Goal: Book appointment/travel/reservation

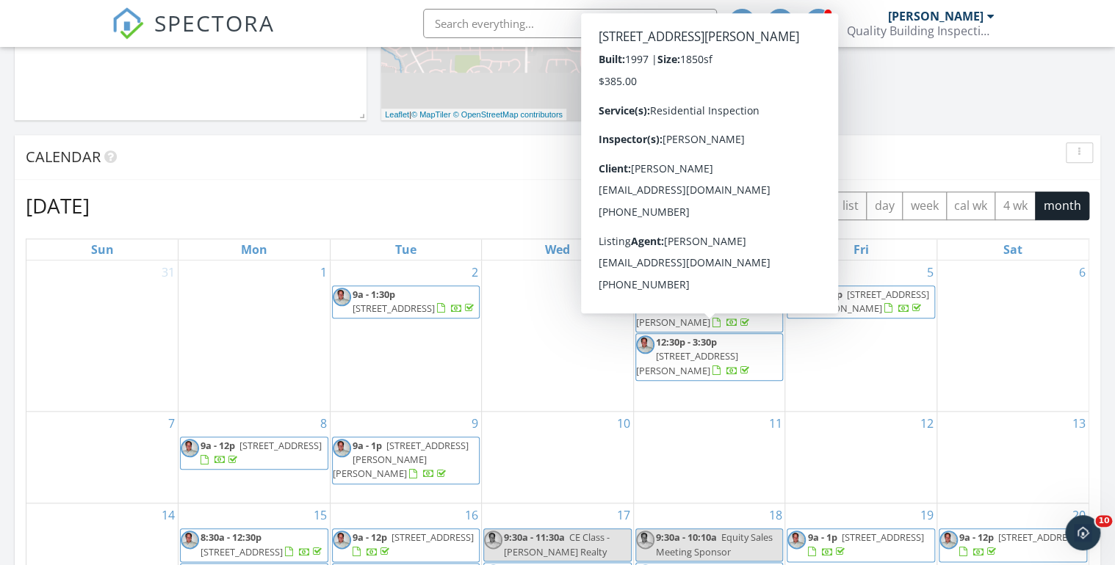
scroll to position [587, 0]
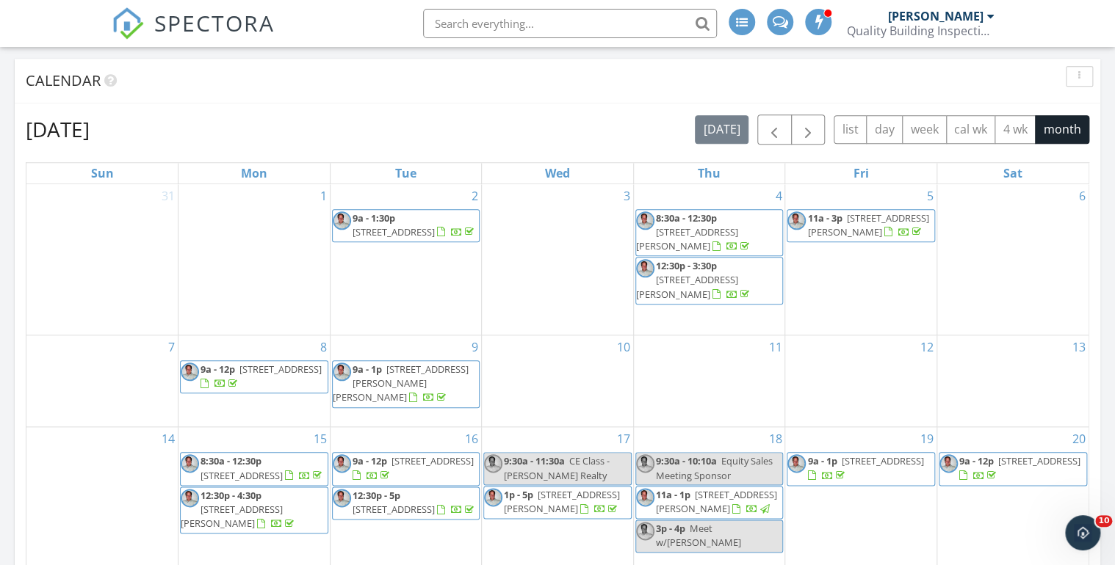
click at [503, 274] on div "3" at bounding box center [557, 259] width 151 height 151
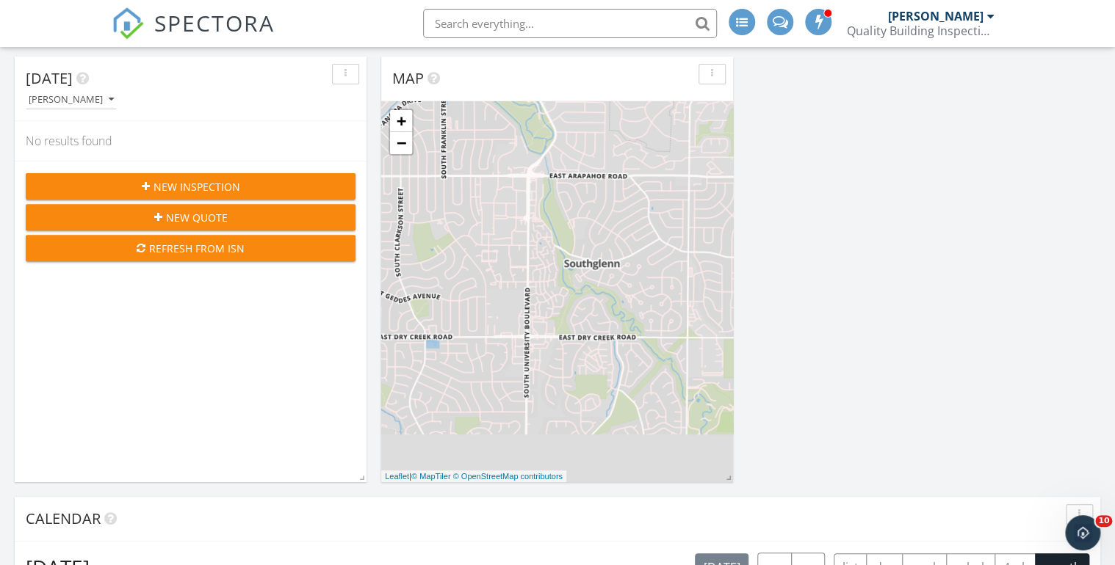
scroll to position [0, 0]
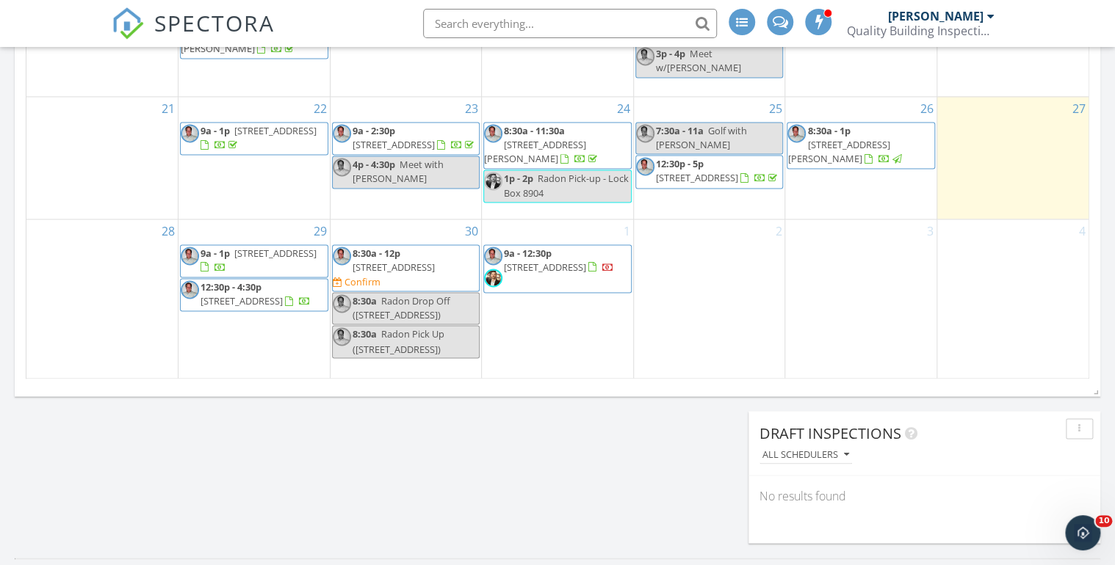
scroll to position [1057, 0]
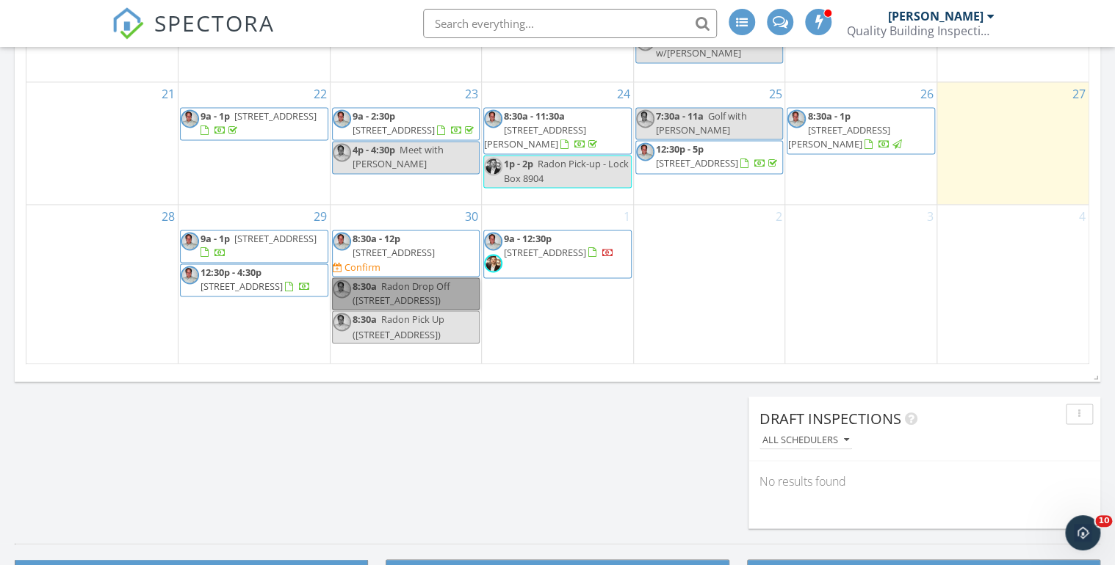
drag, startPoint x: 418, startPoint y: 285, endPoint x: 402, endPoint y: 281, distance: 16.0
click at [402, 281] on link "8:30a Radon Drop Off (15171 W 62nd Wy, Arvada)" at bounding box center [406, 294] width 148 height 32
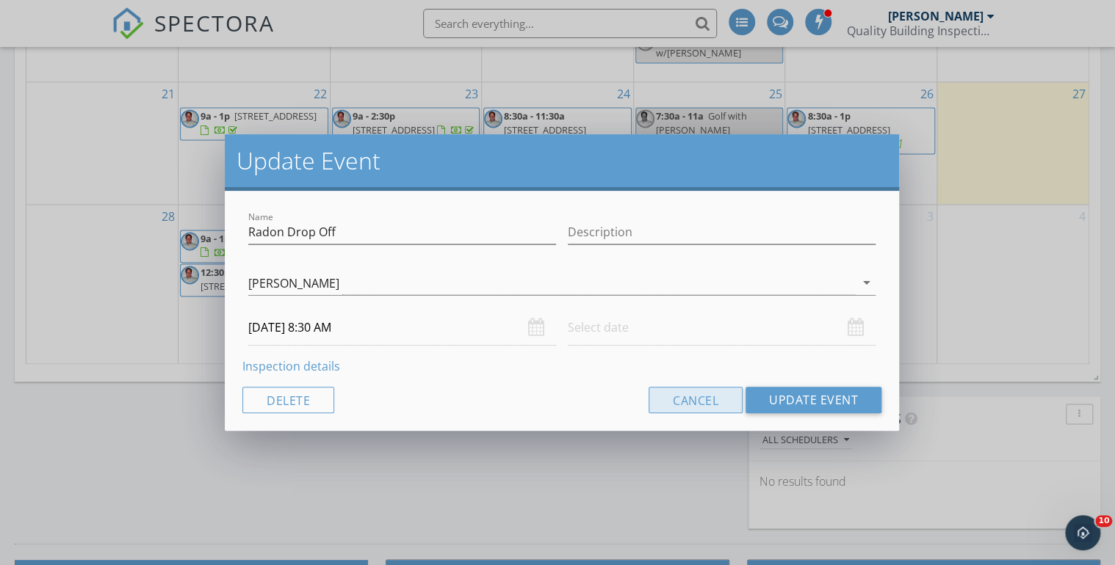
click at [704, 405] on button "Cancel" at bounding box center [695, 400] width 94 height 26
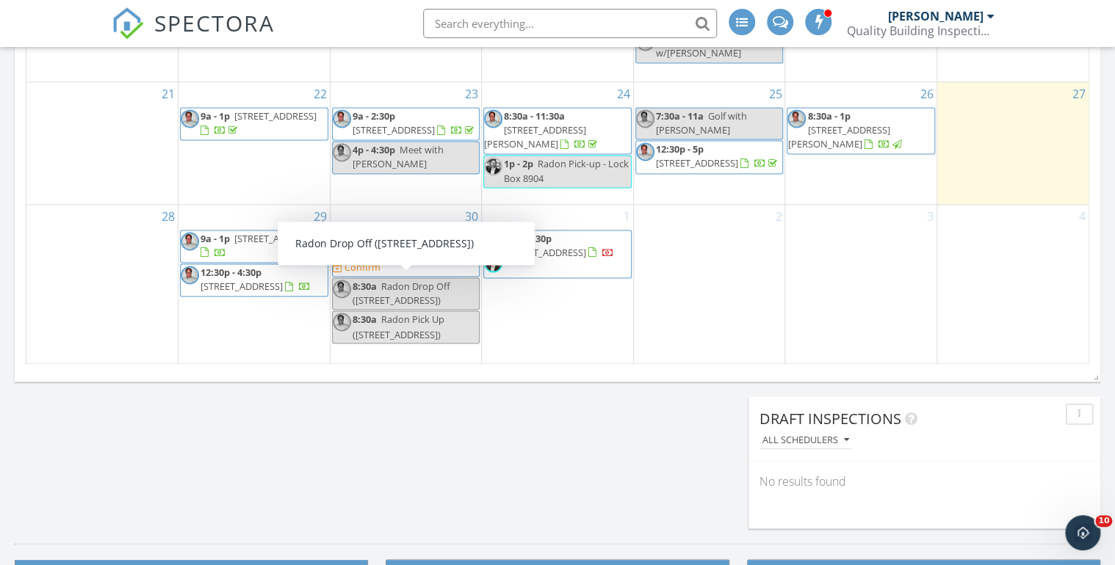
click at [386, 291] on span "Radon Drop Off (15171 W 62nd Wy, Arvada)" at bounding box center [401, 293] width 98 height 27
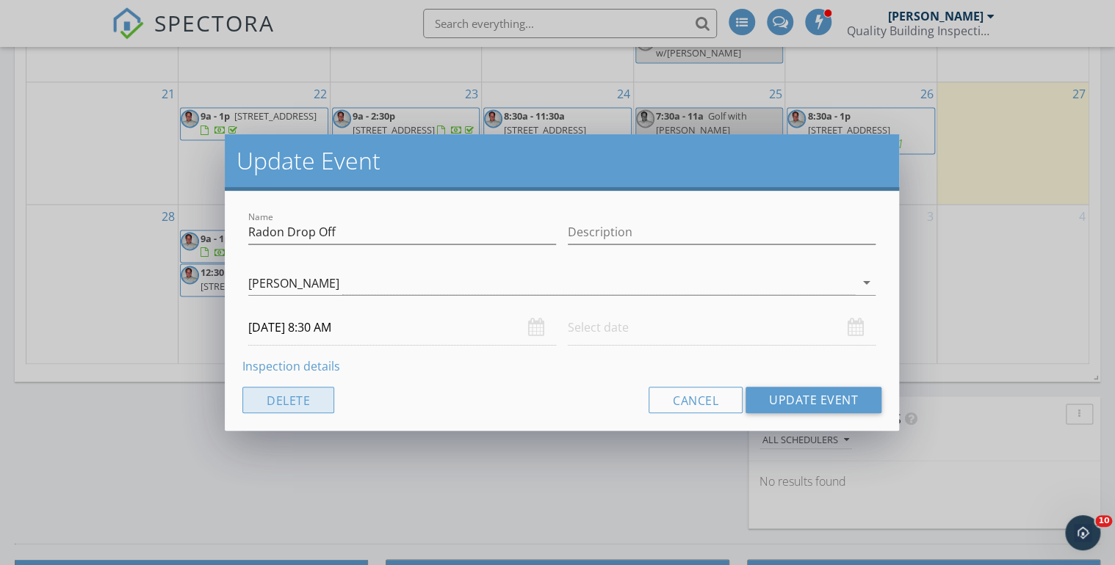
click at [303, 402] on button "Delete" at bounding box center [288, 400] width 92 height 26
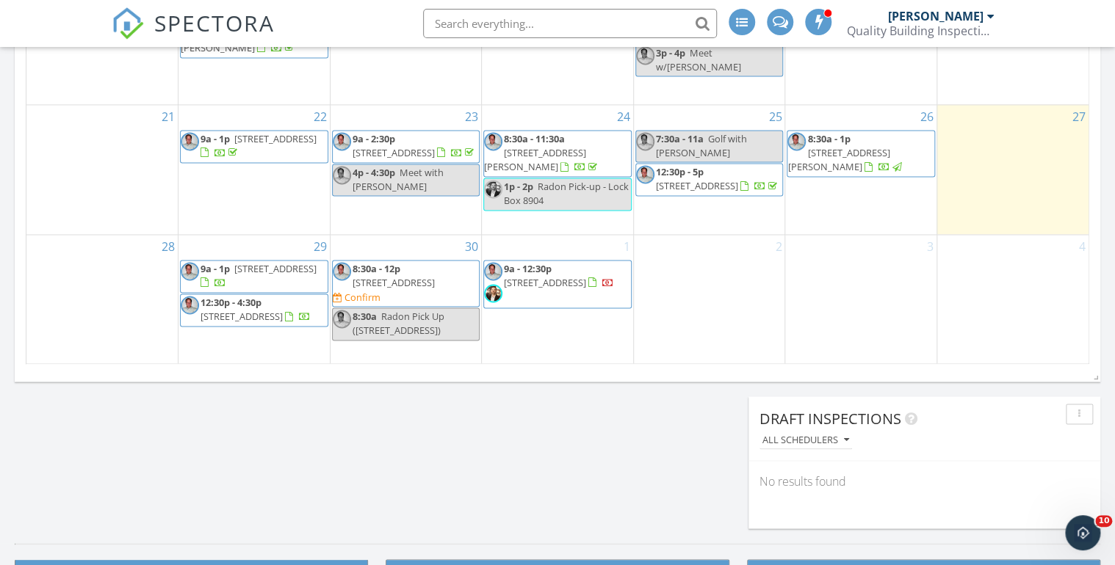
click at [382, 310] on span "Radon Pick Up (15171 W 62nd Wy, Arvada)" at bounding box center [398, 323] width 92 height 27
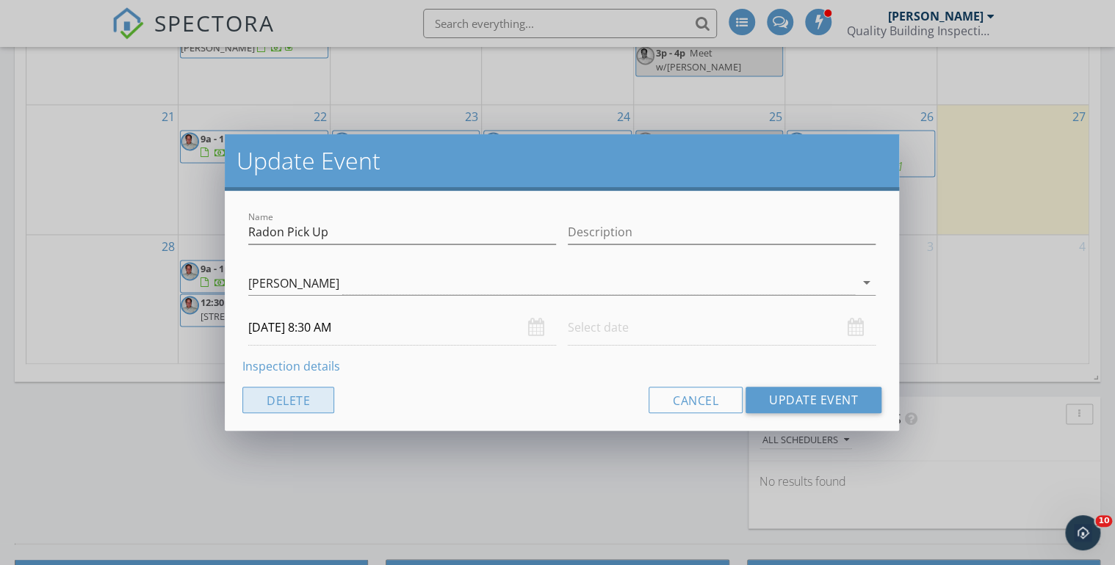
click at [277, 401] on button "Delete" at bounding box center [288, 400] width 92 height 26
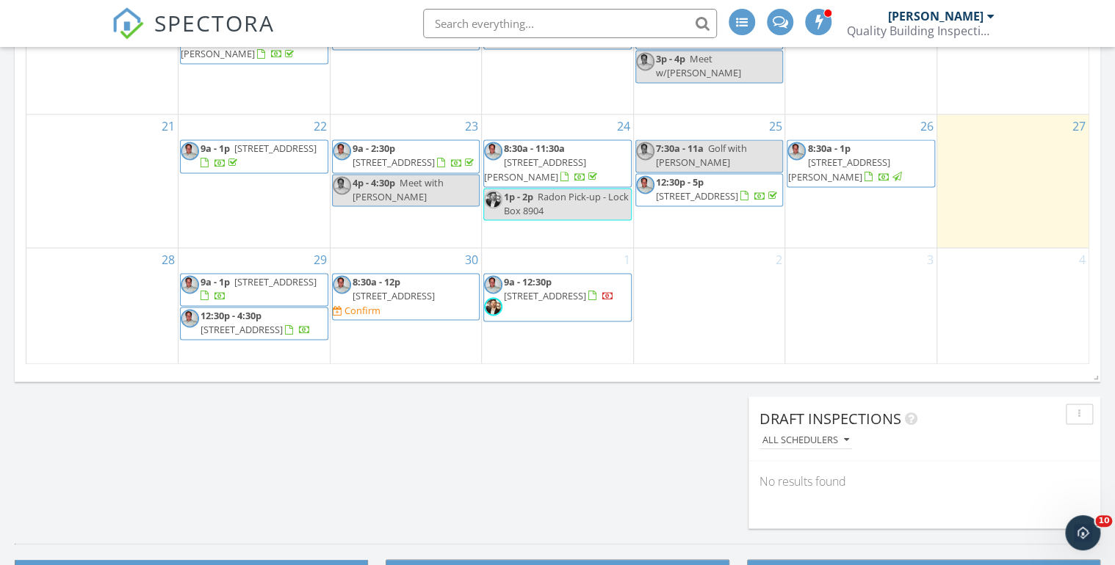
click at [381, 275] on span "8:30a - 12p" at bounding box center [376, 281] width 48 height 13
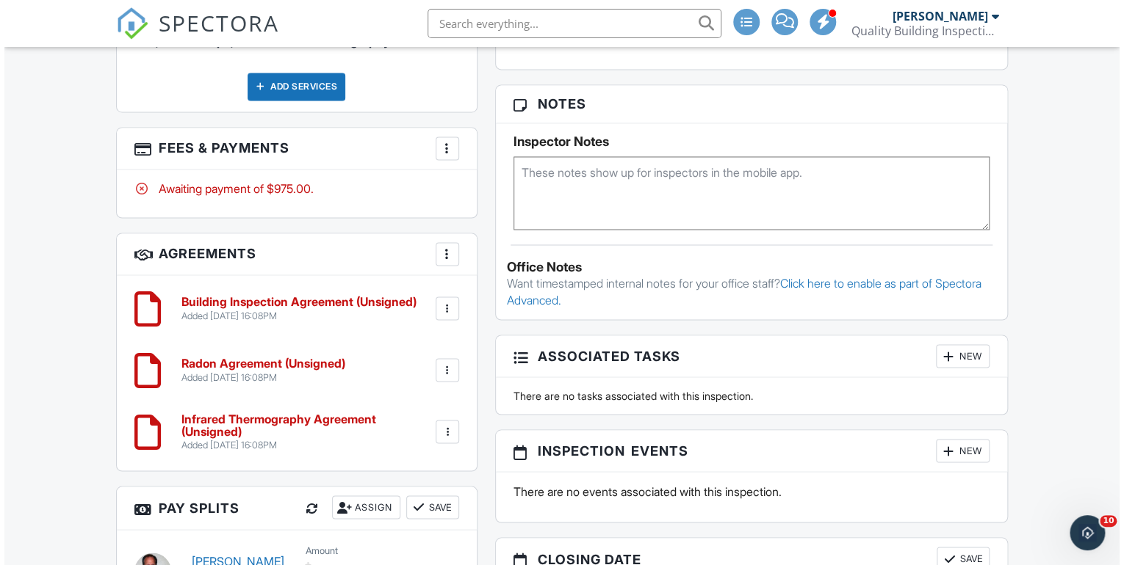
scroll to position [1116, 0]
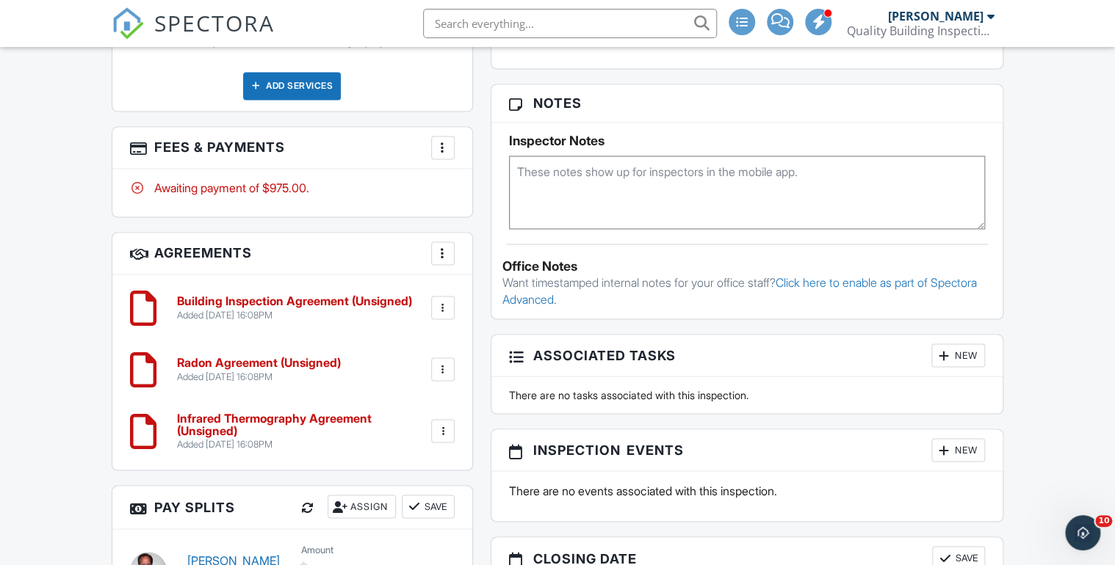
click at [444, 150] on div at bounding box center [442, 147] width 15 height 15
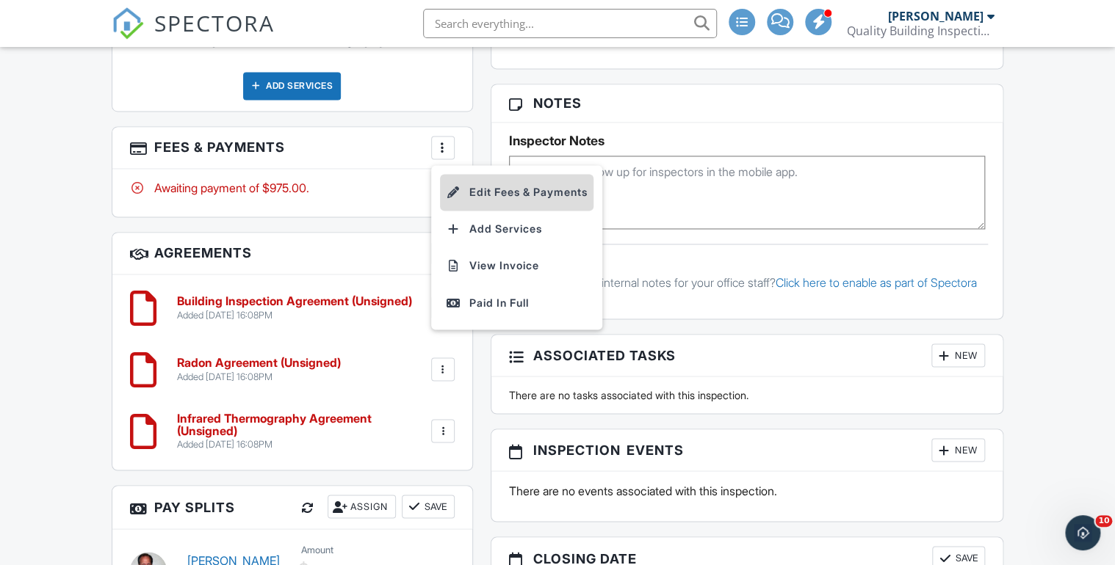
click at [495, 193] on li "Edit Fees & Payments" at bounding box center [516, 192] width 153 height 37
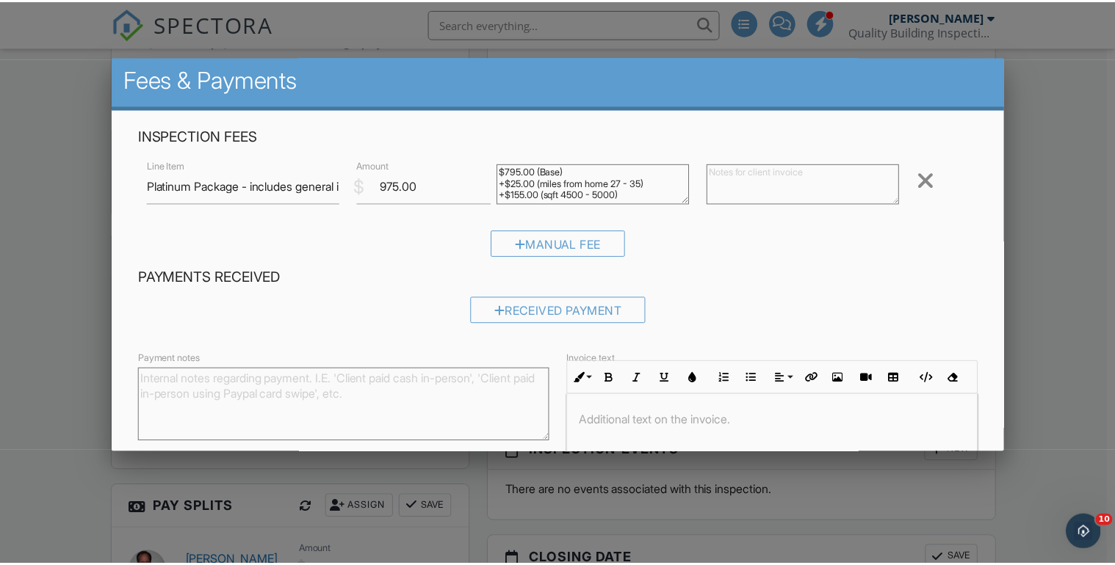
scroll to position [0, 0]
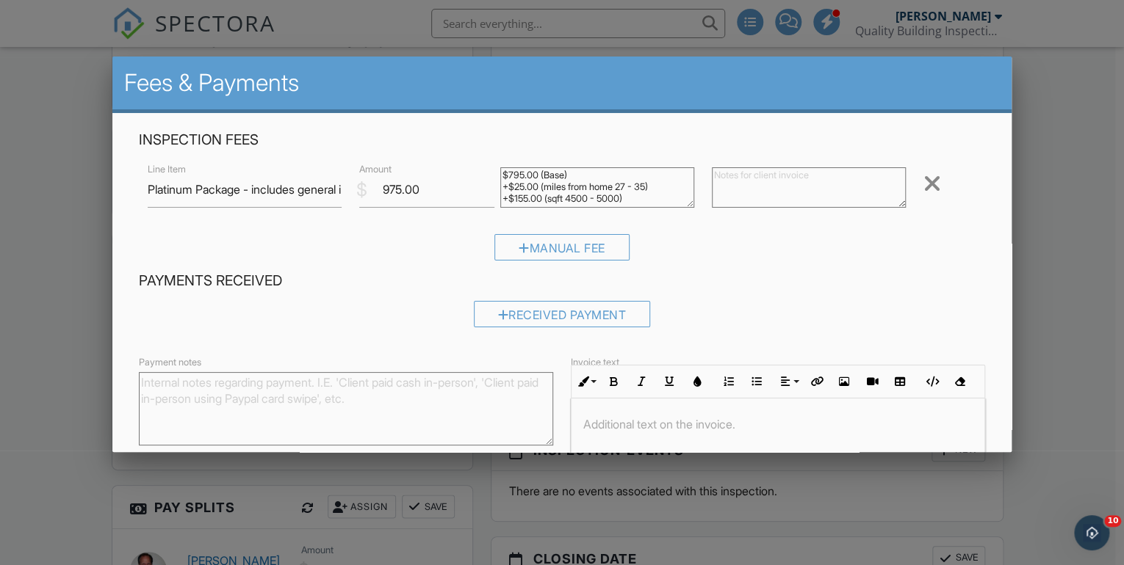
click at [1052, 167] on div at bounding box center [562, 280] width 1124 height 707
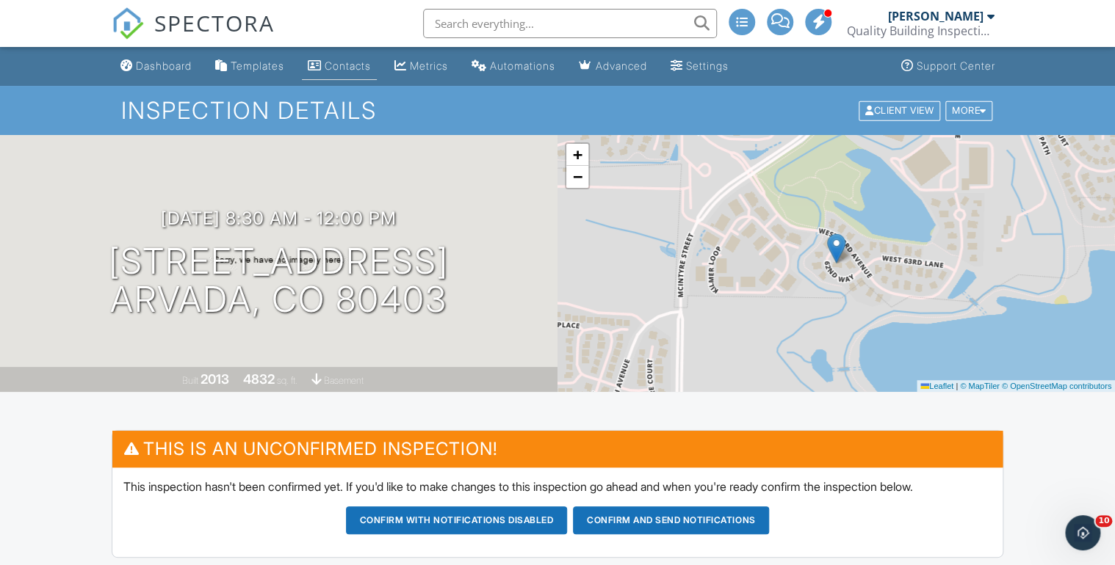
click at [350, 63] on div "Contacts" at bounding box center [348, 65] width 46 height 12
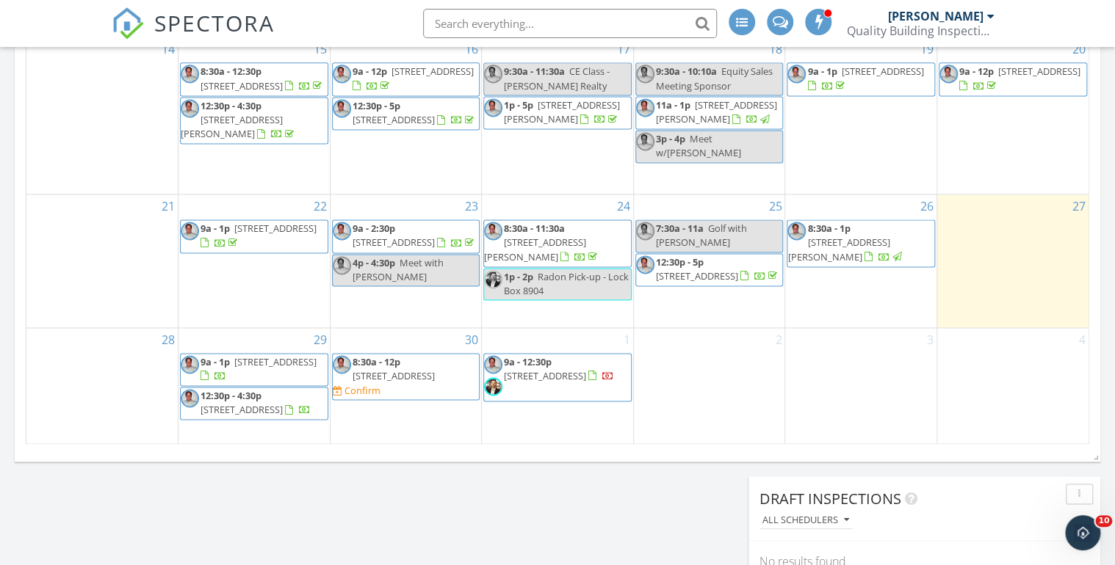
scroll to position [1057, 0]
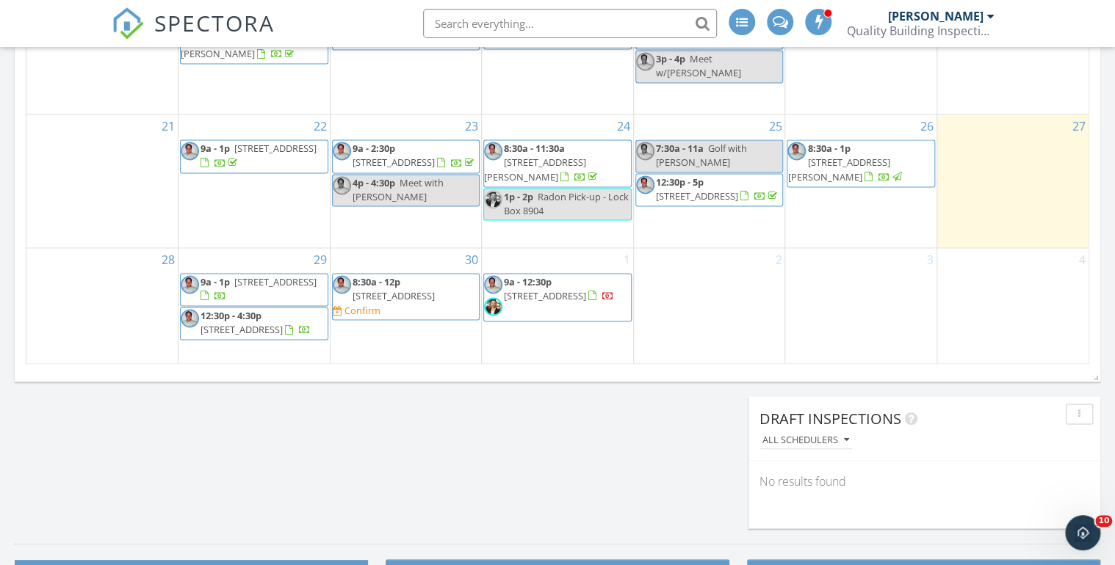
click at [393, 289] on span "15171 W 62nd Wy, Arvada 80403" at bounding box center [393, 295] width 82 height 13
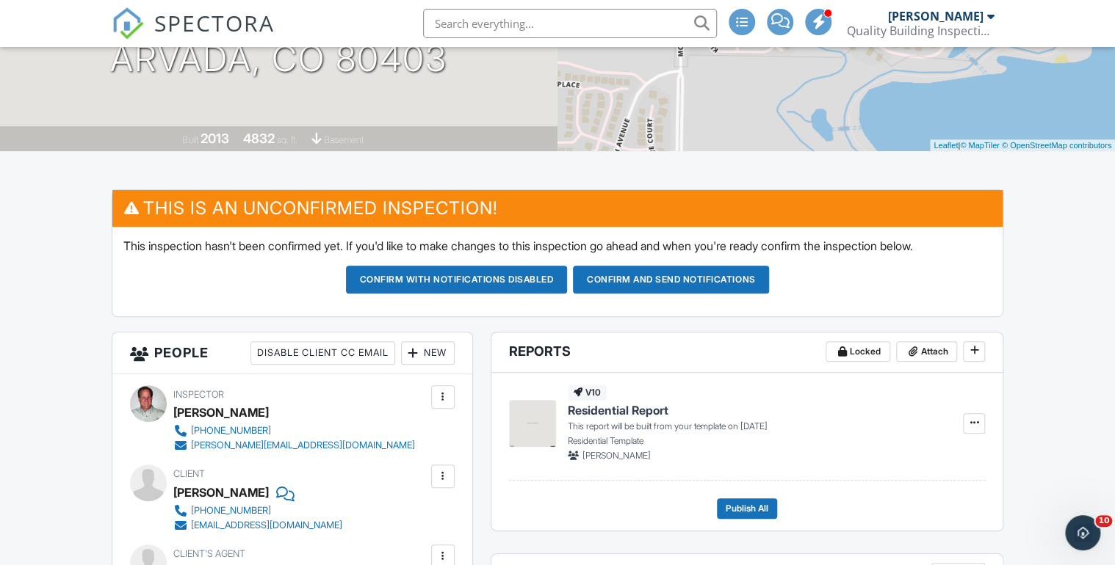
scroll to position [235, 0]
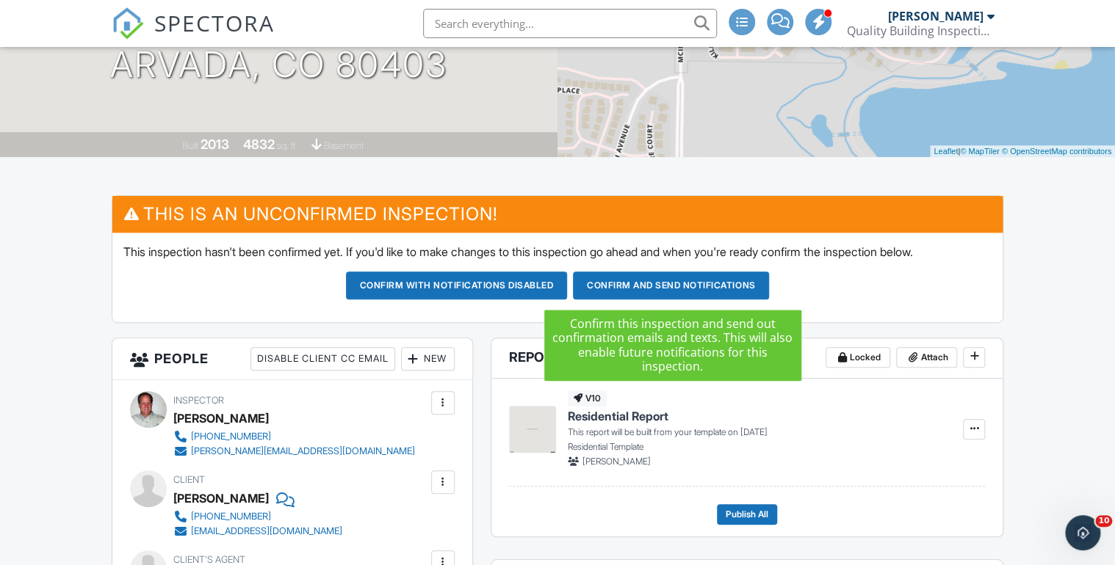
click at [676, 286] on button "Confirm and send notifications" at bounding box center [671, 286] width 196 height 28
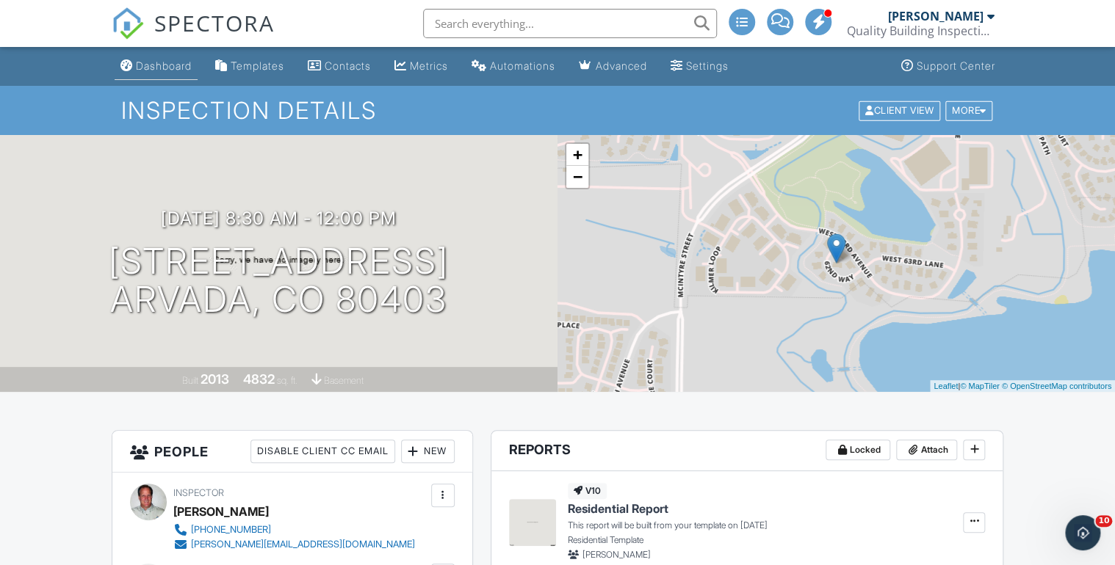
click at [159, 65] on div "Dashboard" at bounding box center [164, 65] width 56 height 12
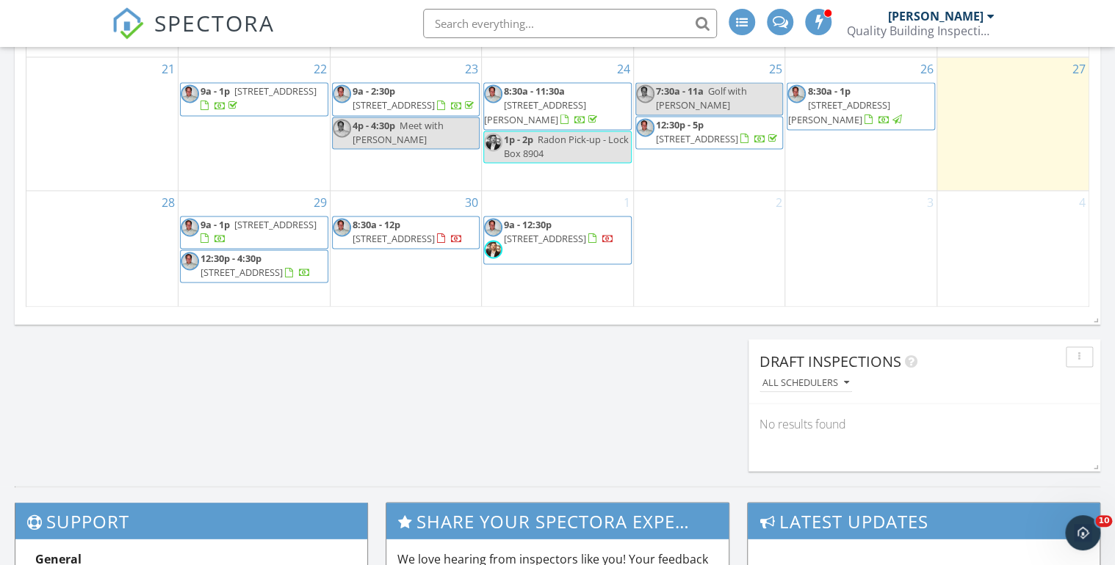
scroll to position [1116, 0]
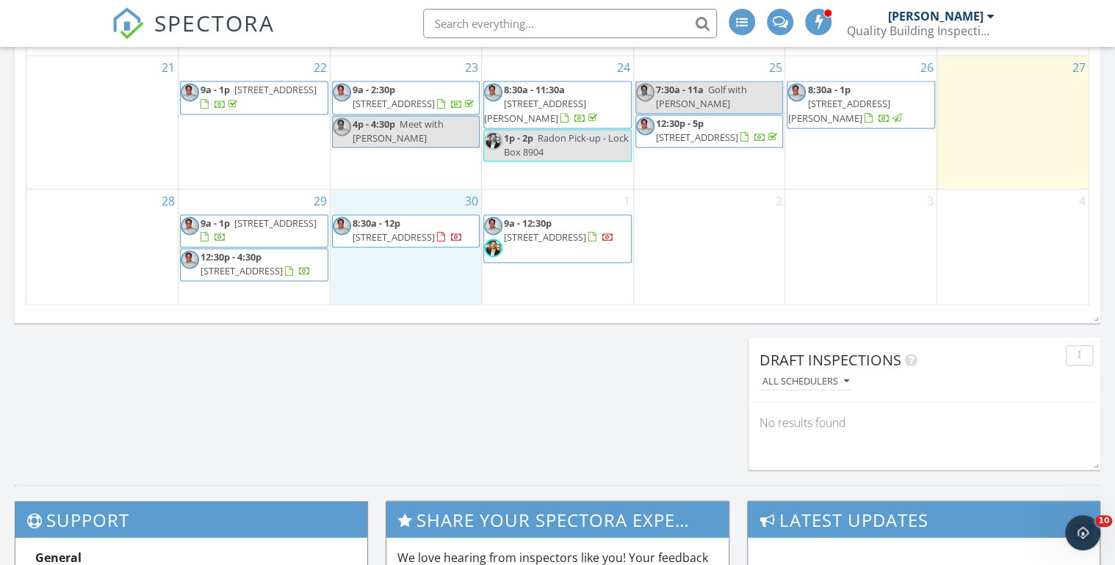
click at [362, 253] on div "30 8:30a - 12p 15171 W 62nd Wy, Arvada 80403" at bounding box center [405, 247] width 151 height 116
click at [388, 214] on link "Event" at bounding box center [404, 216] width 76 height 23
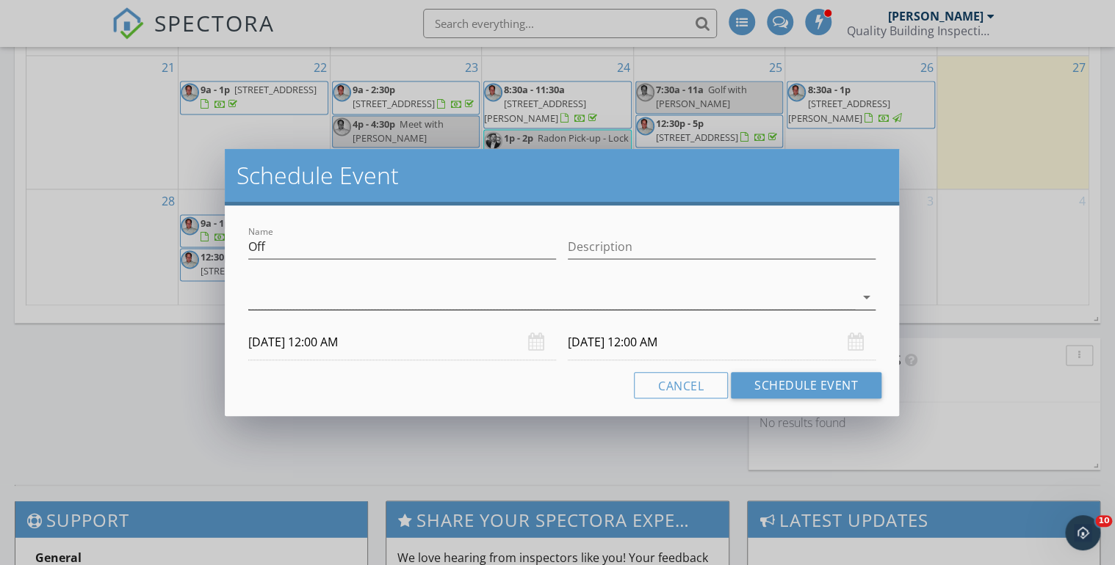
click at [469, 298] on div at bounding box center [551, 298] width 607 height 24
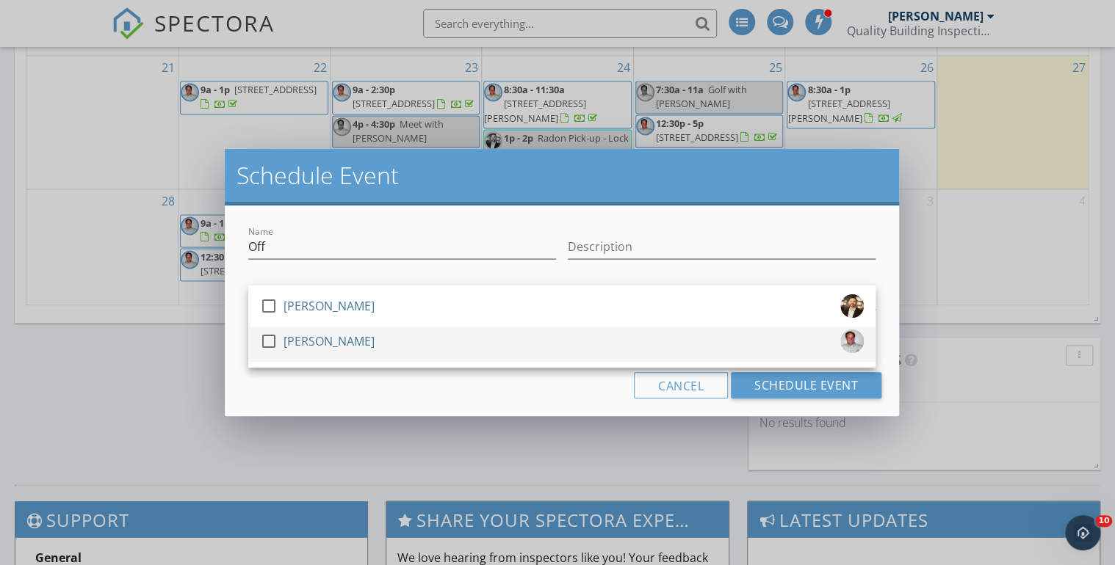
click at [272, 341] on div at bounding box center [268, 341] width 25 height 25
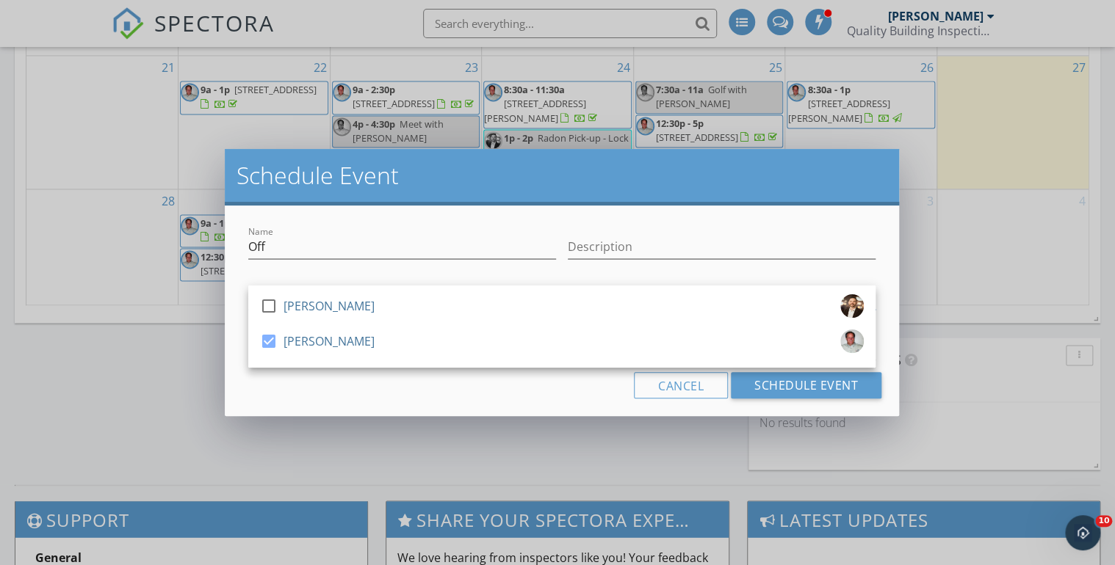
click at [391, 388] on div "Cancel Schedule Event" at bounding box center [561, 385] width 639 height 26
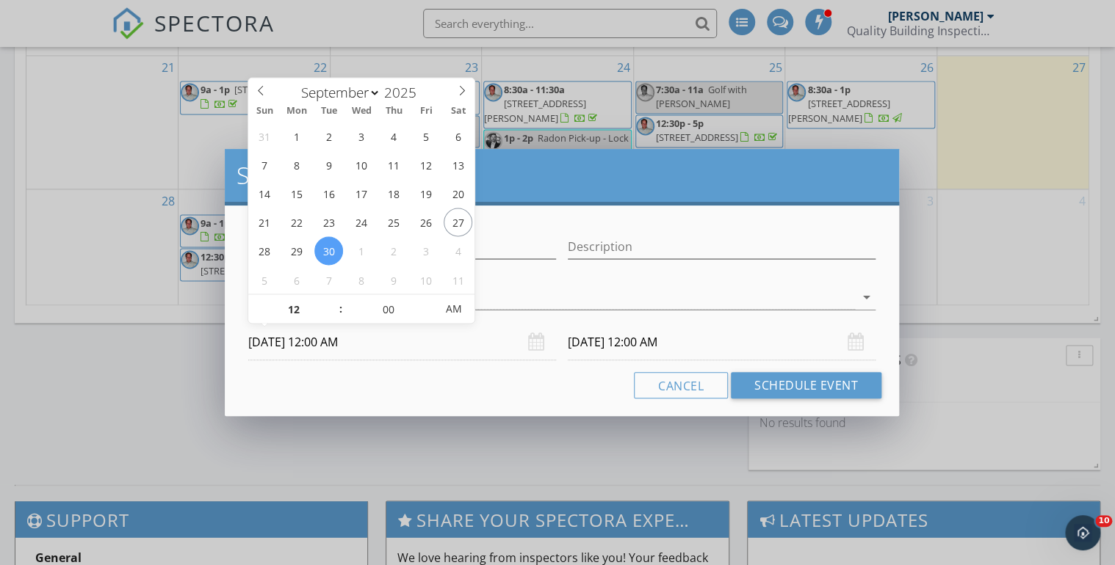
click at [337, 347] on input "09/30/2025 12:00 AM" at bounding box center [402, 343] width 308 height 36
type input "01"
type input "09/30/2025 1:00 AM"
click at [333, 299] on span at bounding box center [333, 301] width 10 height 15
type input "10/01/2025 1:00 AM"
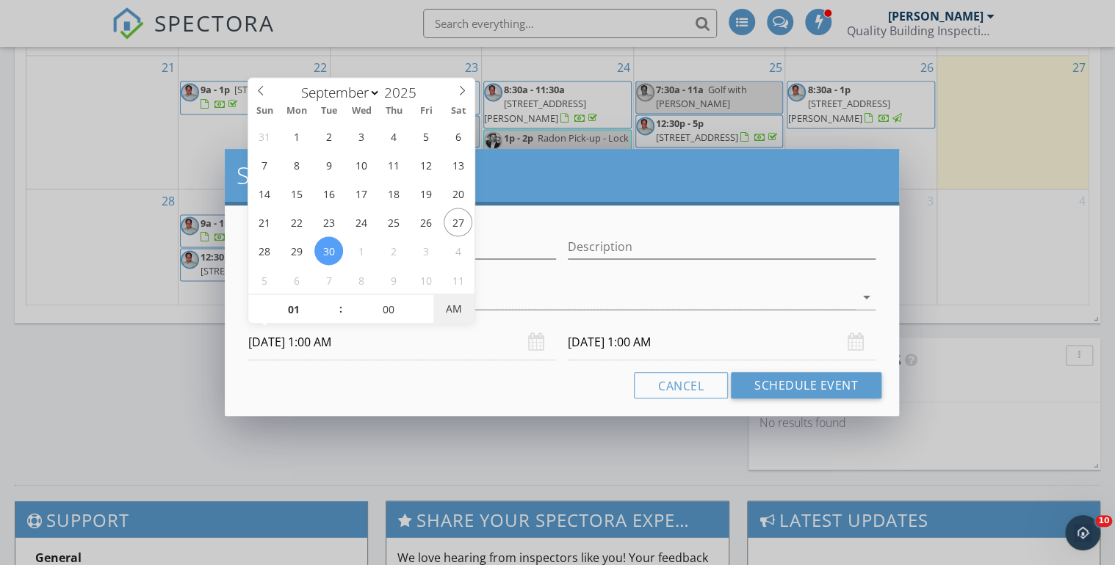
type input "09/30/2025 1:00 PM"
type input "10/01/2025 1:00 PM"
click at [458, 314] on span "PM" at bounding box center [453, 308] width 40 height 29
click at [605, 343] on input "10/01/2025 1:00 PM" at bounding box center [722, 343] width 308 height 36
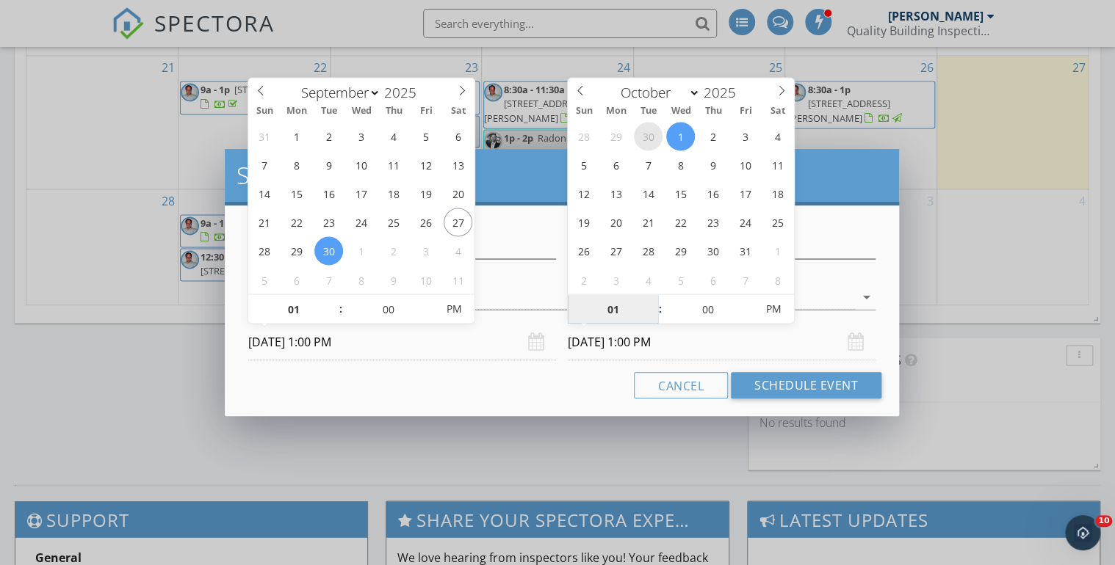
select select "8"
type input "09/30/2025 1:00 PM"
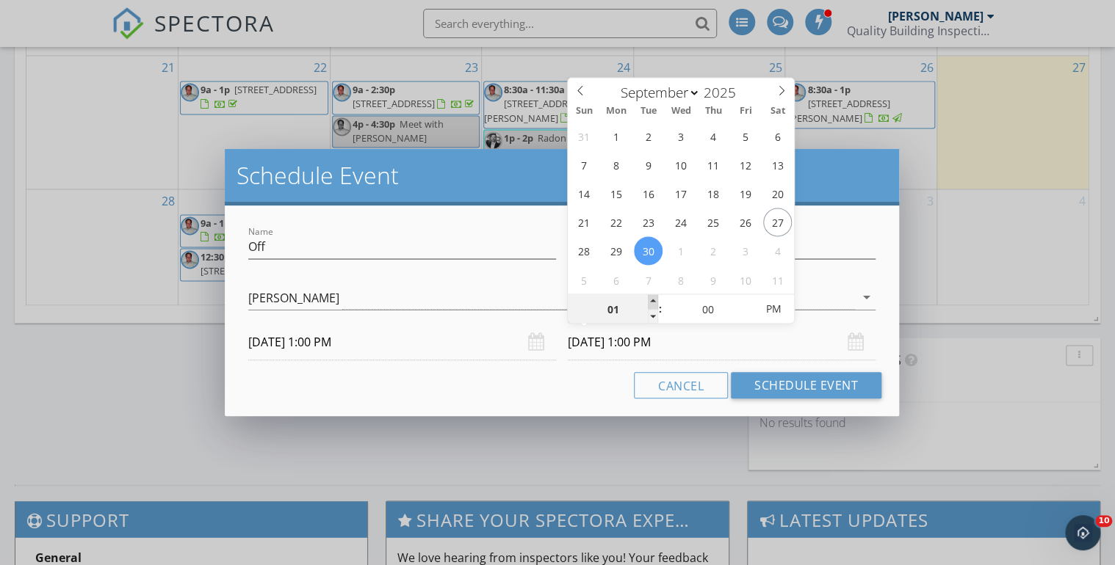
type input "02"
type input "09/30/2025 2:00 PM"
click at [654, 300] on span at bounding box center [653, 301] width 10 height 15
type input "03"
type input "09/30/2025 3:00 PM"
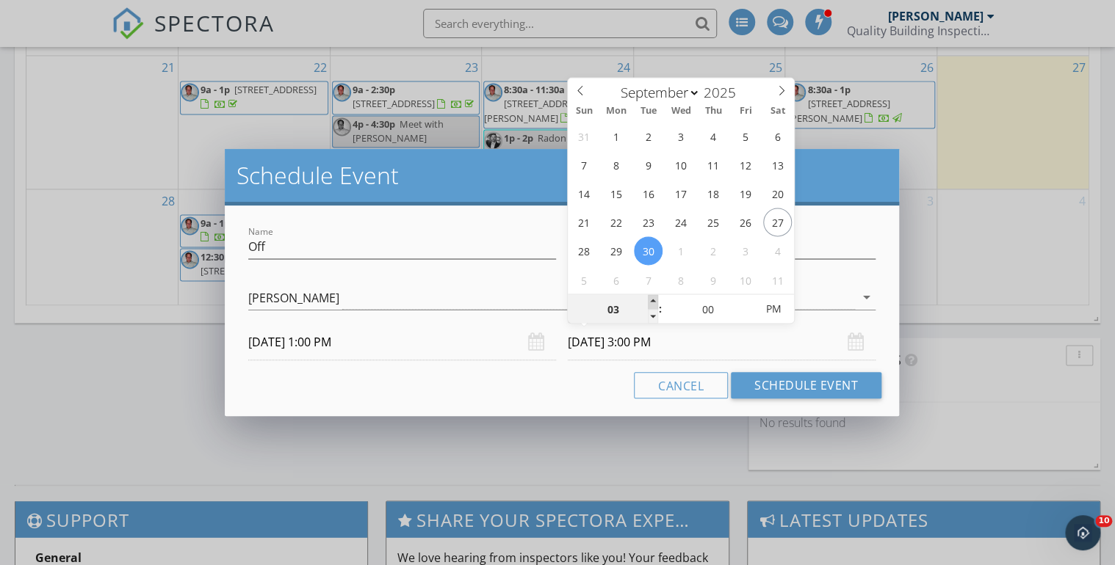
click at [654, 300] on span at bounding box center [653, 301] width 10 height 15
type input "04"
type input "09/30/2025 4:00 PM"
click at [654, 300] on span at bounding box center [653, 301] width 10 height 15
type input "05"
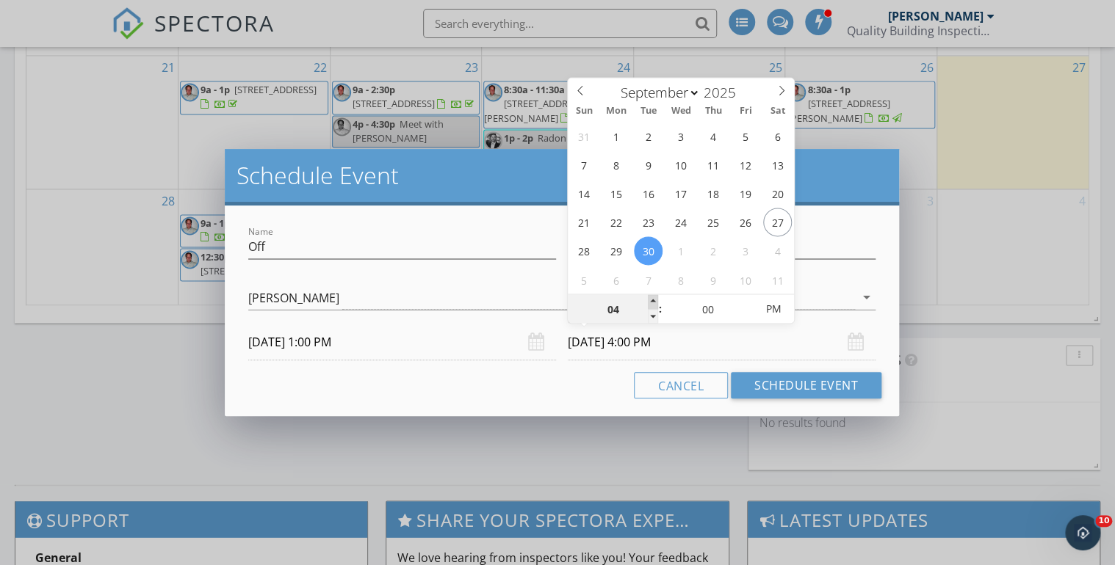
type input "09/30/2025 5:00 PM"
click at [654, 300] on span at bounding box center [653, 301] width 10 height 15
click at [588, 385] on div "Cancel Schedule Event" at bounding box center [561, 385] width 639 height 26
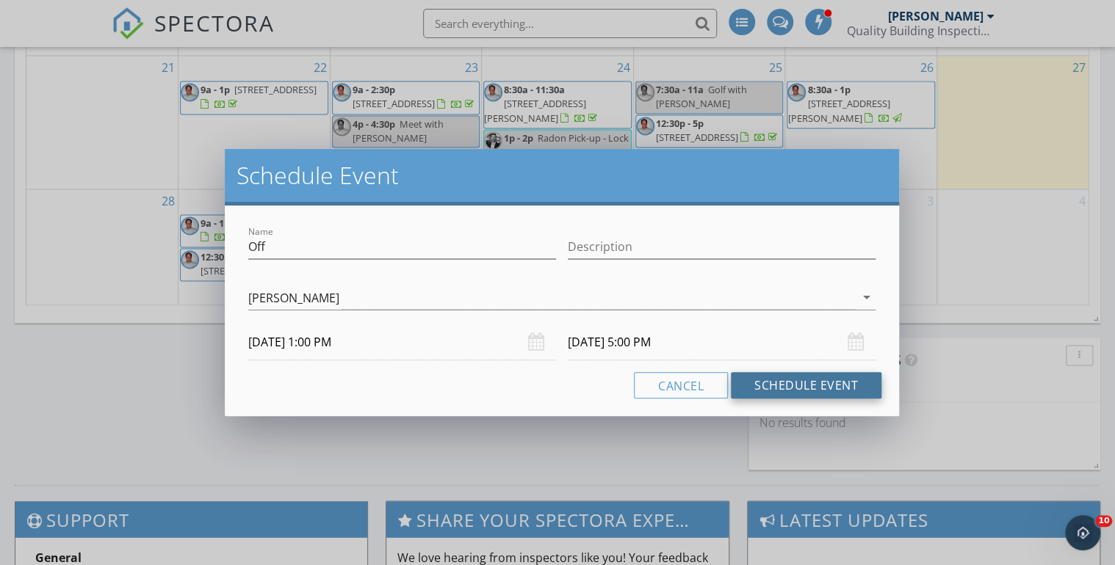
click at [779, 382] on button "Schedule Event" at bounding box center [806, 385] width 151 height 26
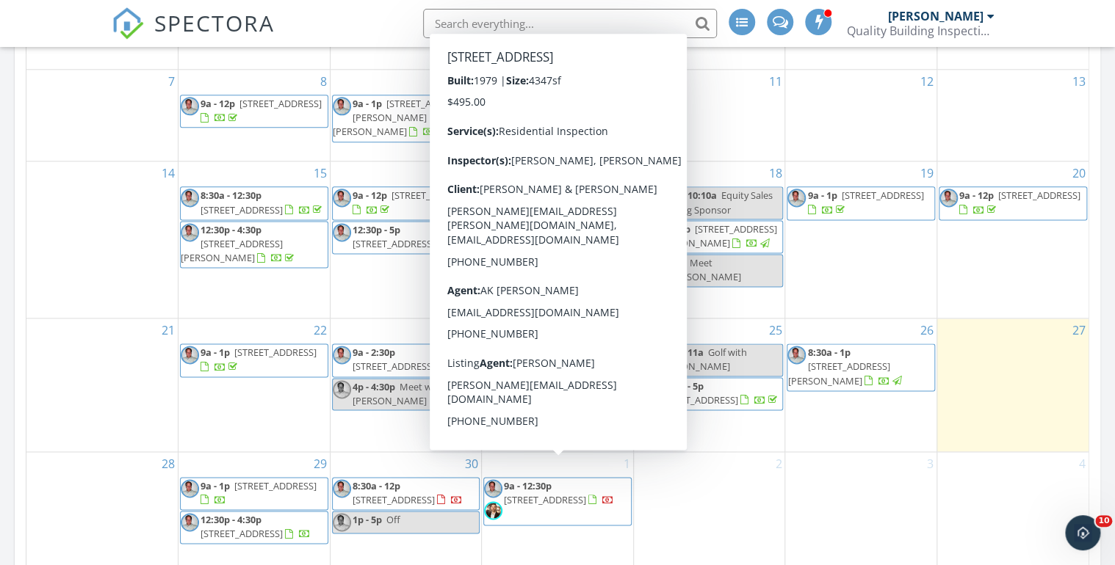
scroll to position [881, 0]
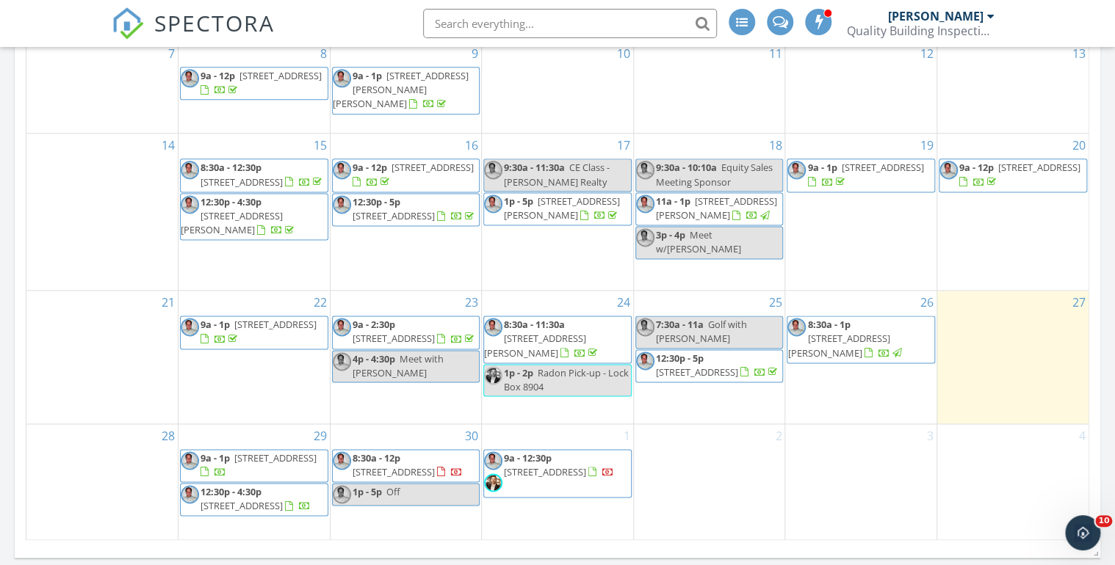
click at [388, 452] on span "8:30a - 12p" at bounding box center [376, 458] width 48 height 13
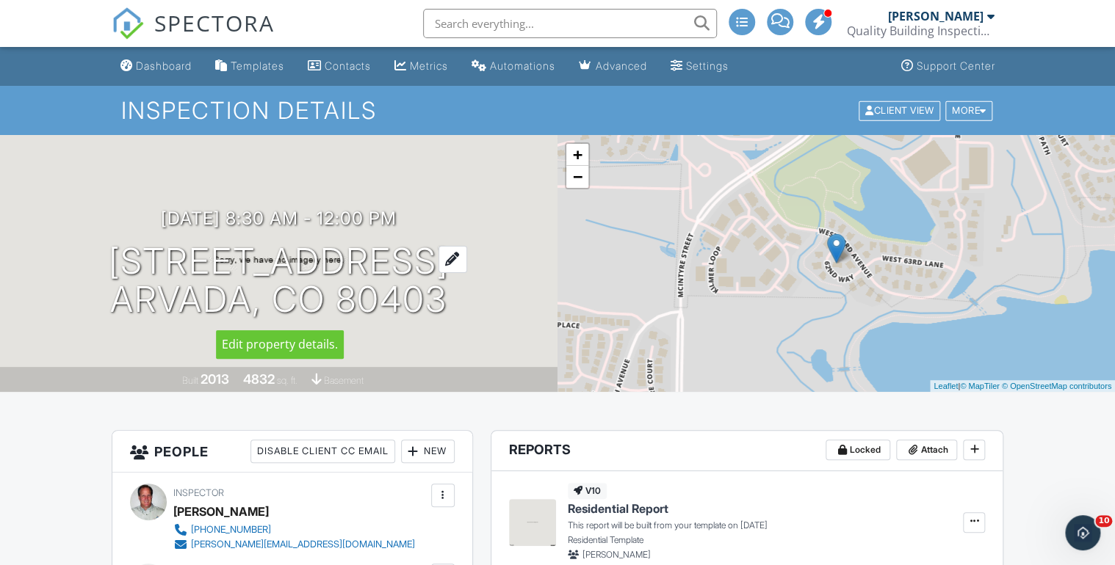
click at [293, 261] on h1 "15171 W 62nd Wy Arvada, CO 80403" at bounding box center [279, 281] width 340 height 78
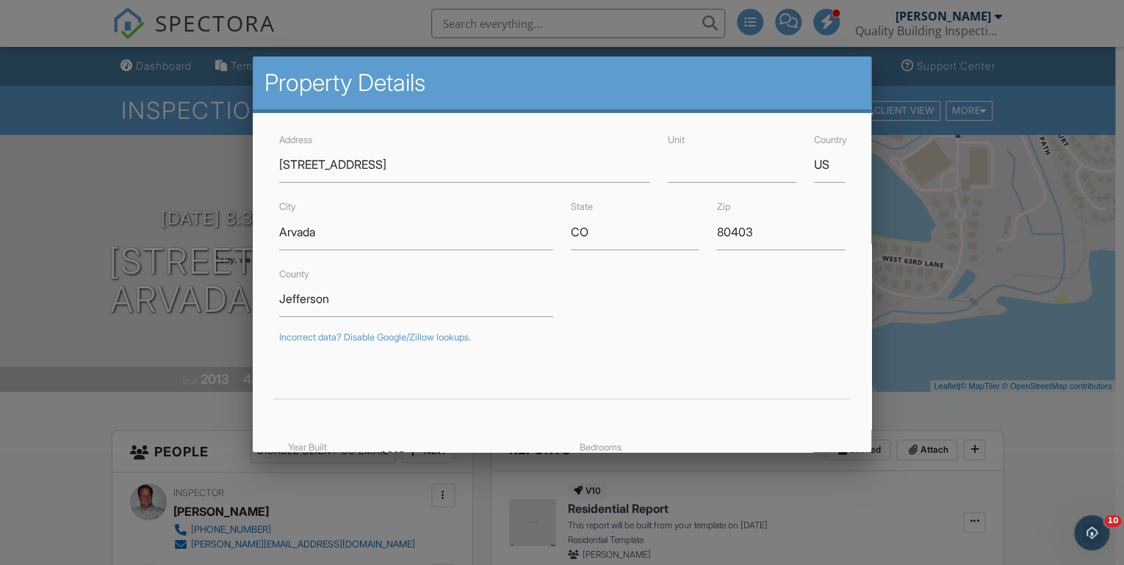
click at [934, 311] on div at bounding box center [562, 280] width 1124 height 707
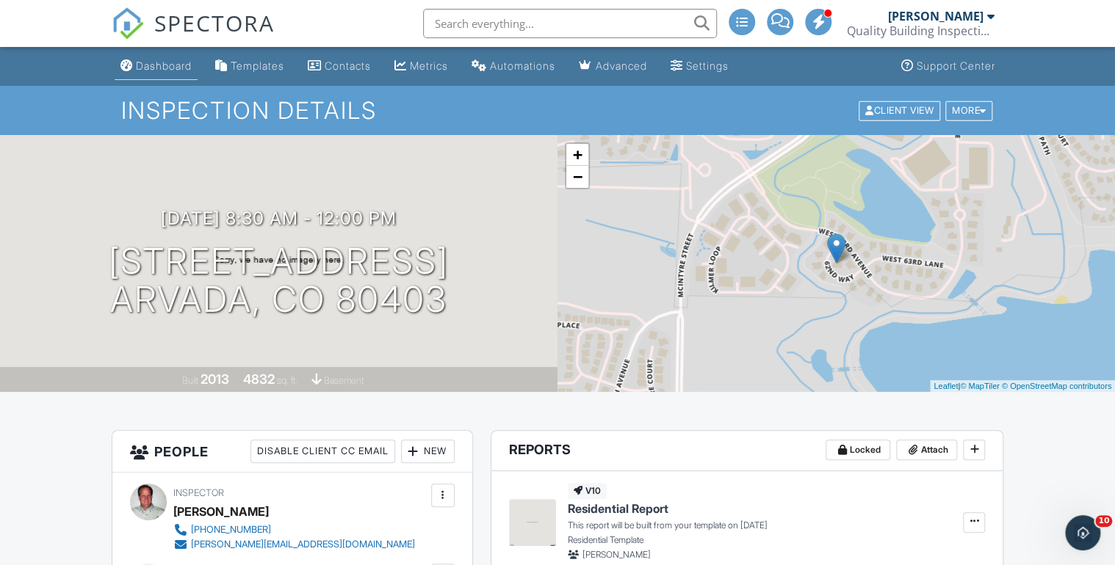
click at [171, 62] on div "Dashboard" at bounding box center [164, 65] width 56 height 12
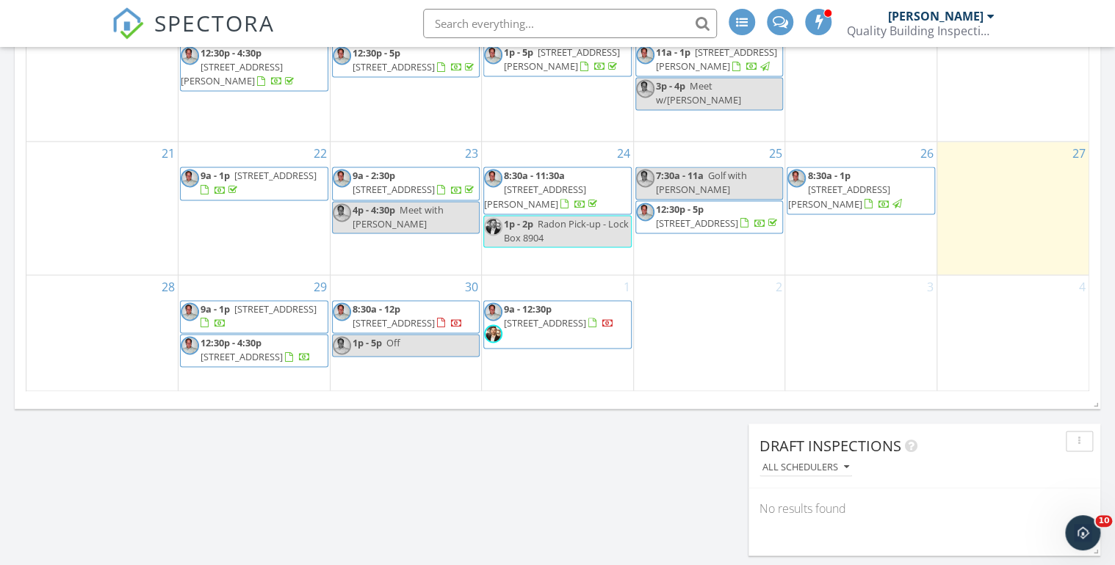
scroll to position [1057, 0]
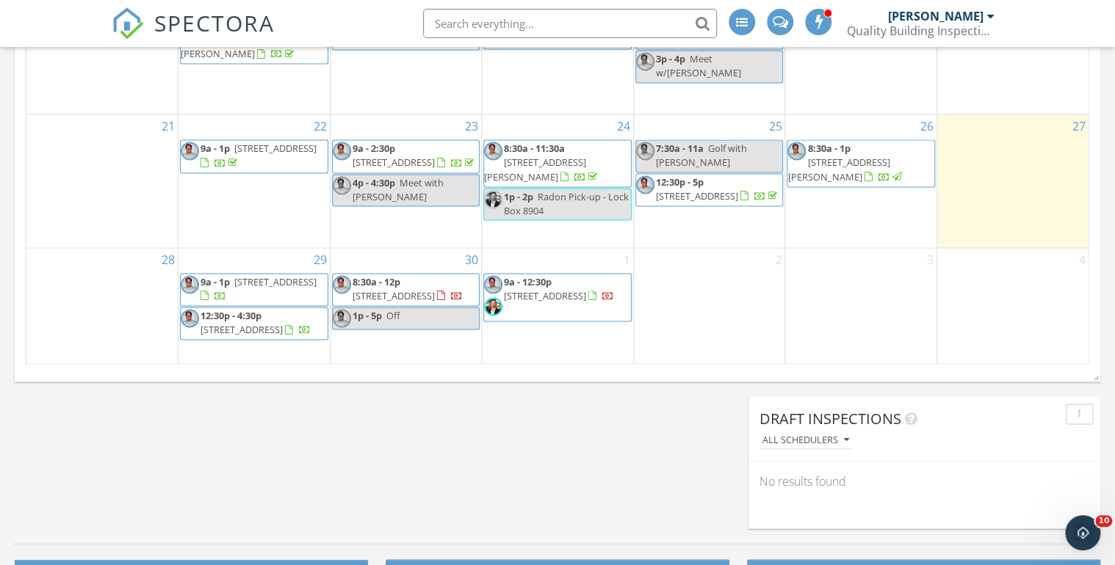
click at [387, 289] on span "[STREET_ADDRESS]" at bounding box center [393, 295] width 82 height 13
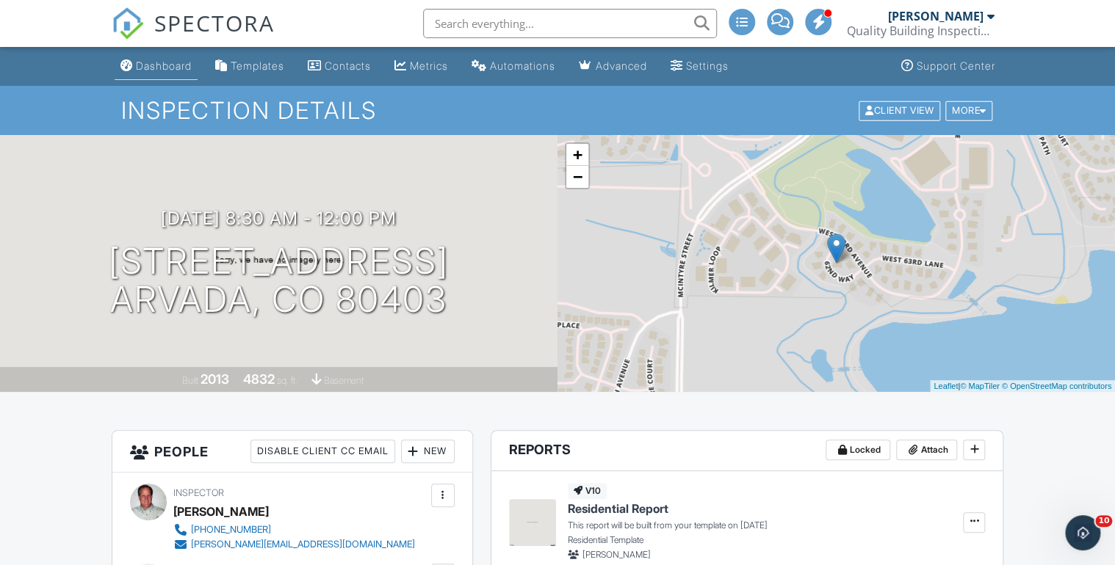
click at [156, 69] on div "Dashboard" at bounding box center [164, 65] width 56 height 12
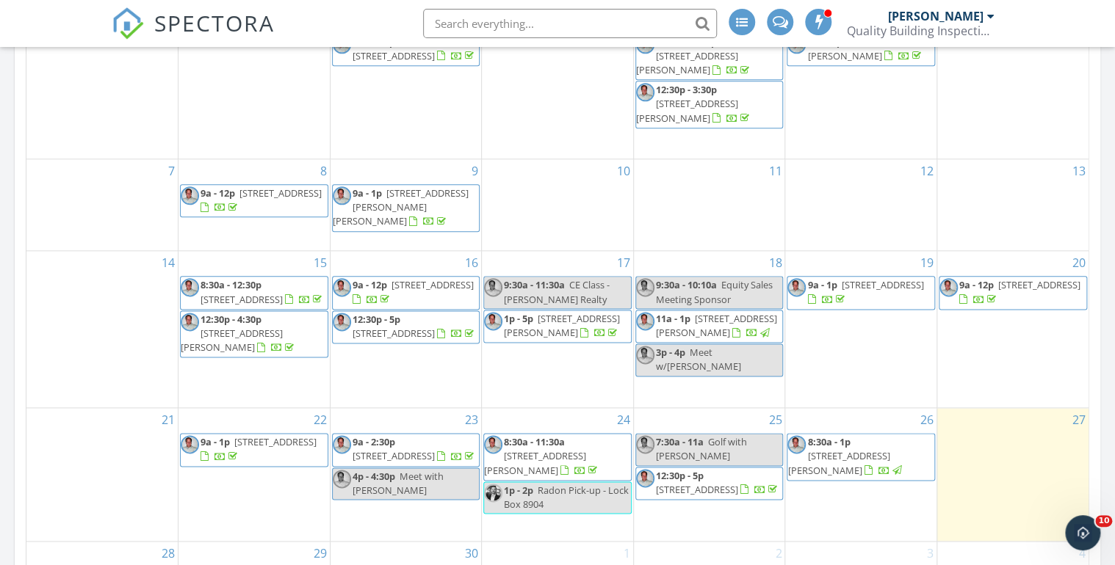
scroll to position [1057, 0]
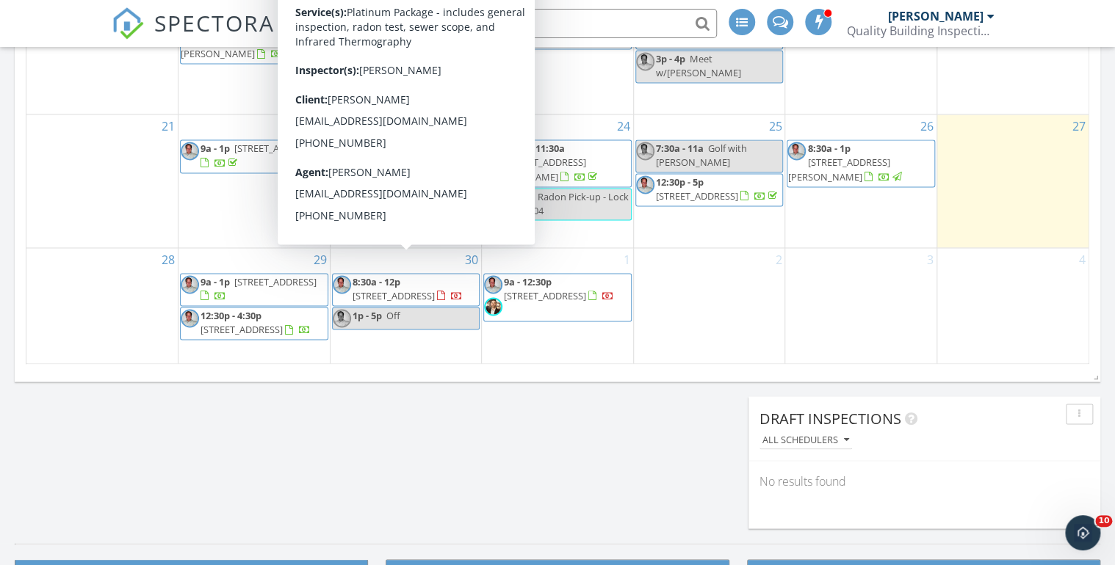
click at [371, 275] on span "8:30a - 12p" at bounding box center [376, 281] width 48 height 13
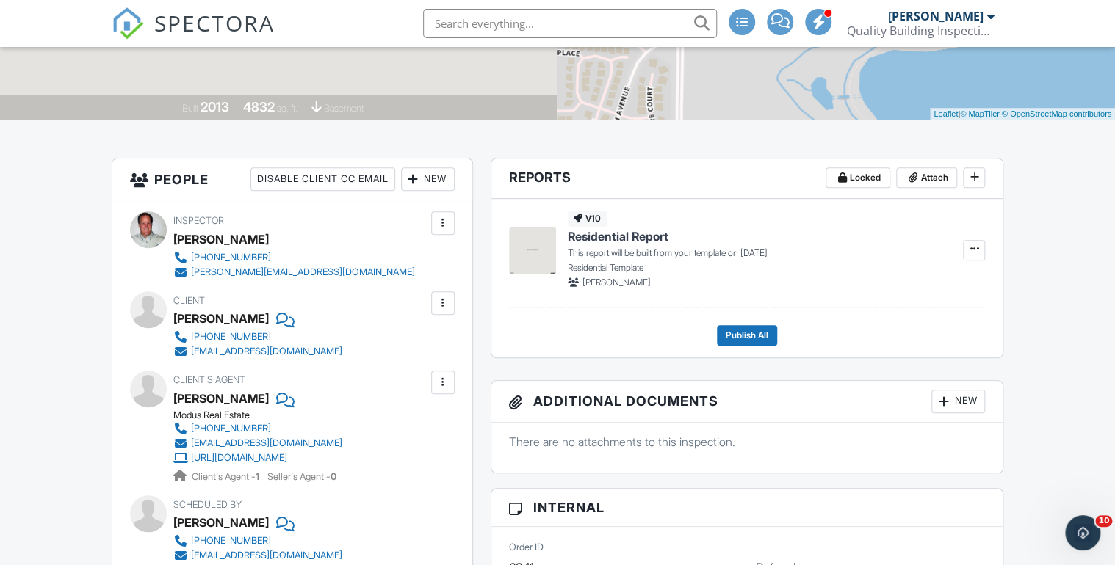
scroll to position [349, 0]
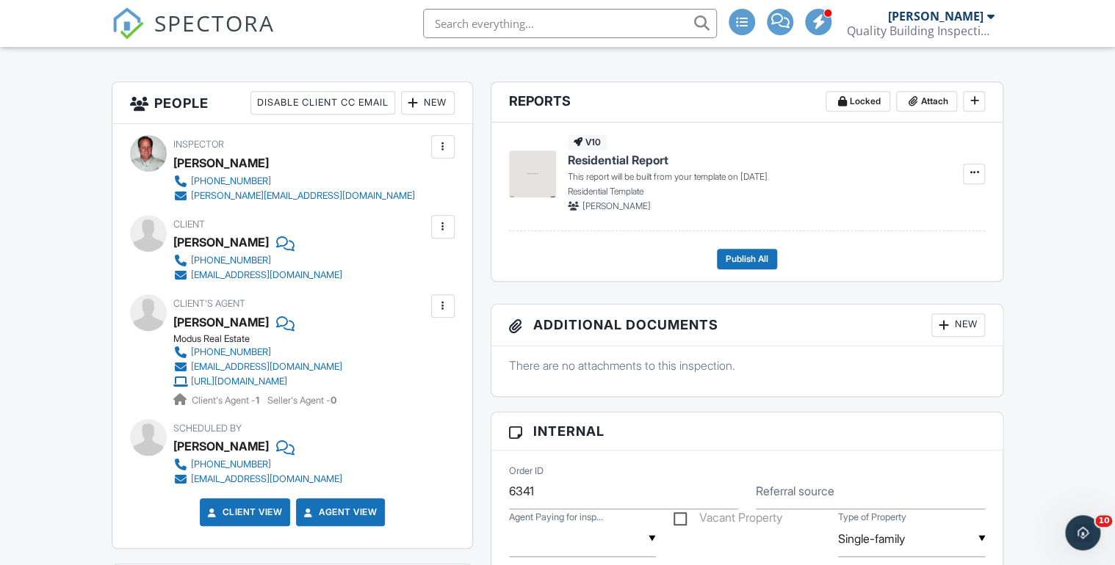
click at [241, 19] on span "SPECTORA" at bounding box center [214, 22] width 120 height 31
